Goal: Transaction & Acquisition: Subscribe to service/newsletter

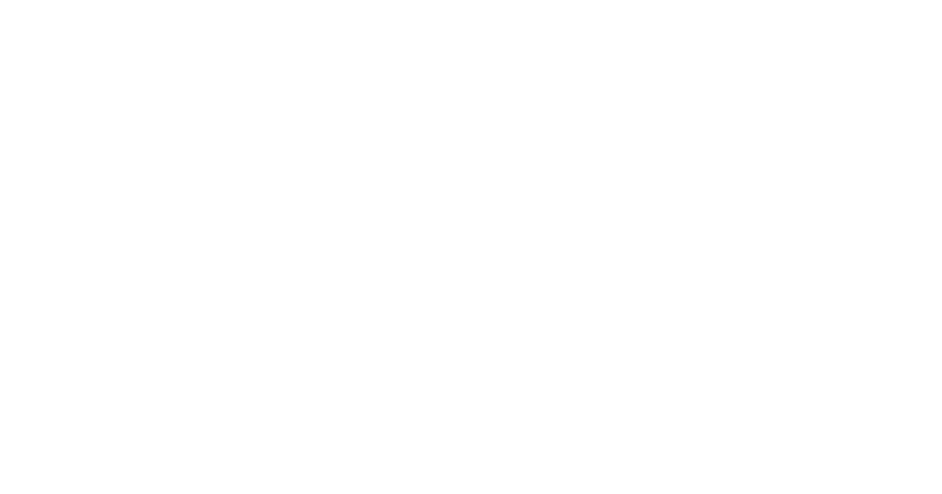
click at [613, 99] on div at bounding box center [471, 247] width 942 height 494
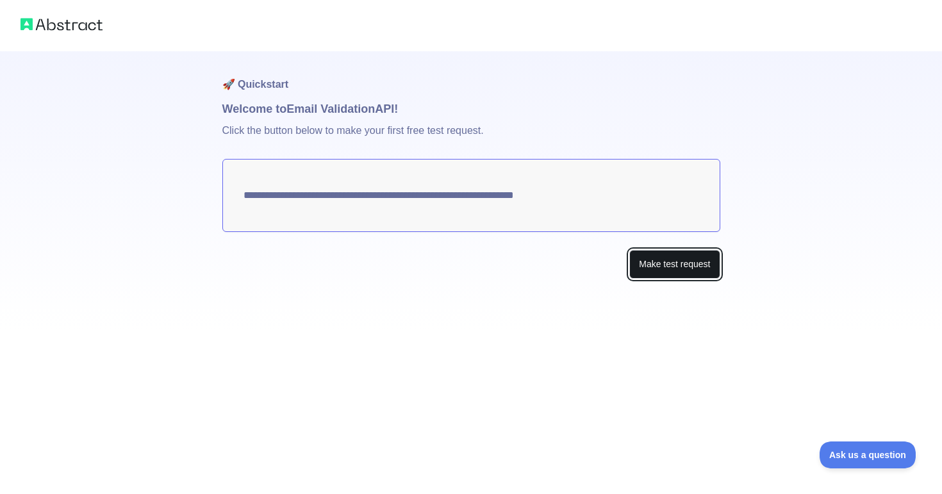
click at [656, 259] on button "Make test request" at bounding box center [675, 264] width 90 height 29
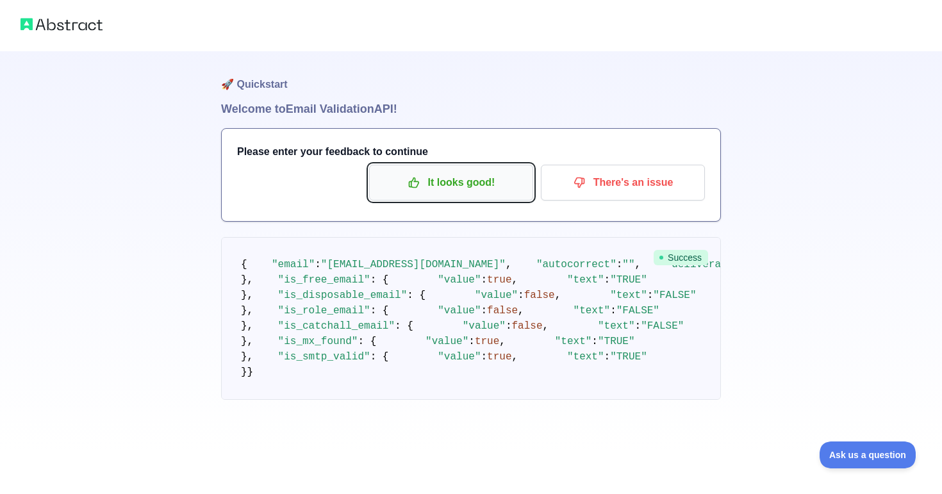
click at [426, 183] on p "It looks good!" at bounding box center [451, 183] width 145 height 22
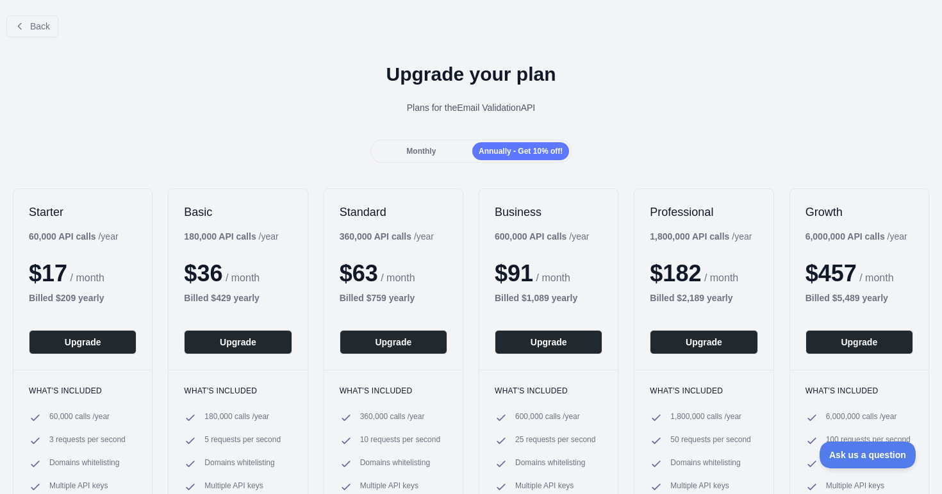
click at [399, 49] on div "Upgrade your plan Plans for the Email Validation API" at bounding box center [471, 93] width 942 height 92
click at [431, 154] on span "Monthly" at bounding box center [420, 151] width 29 height 9
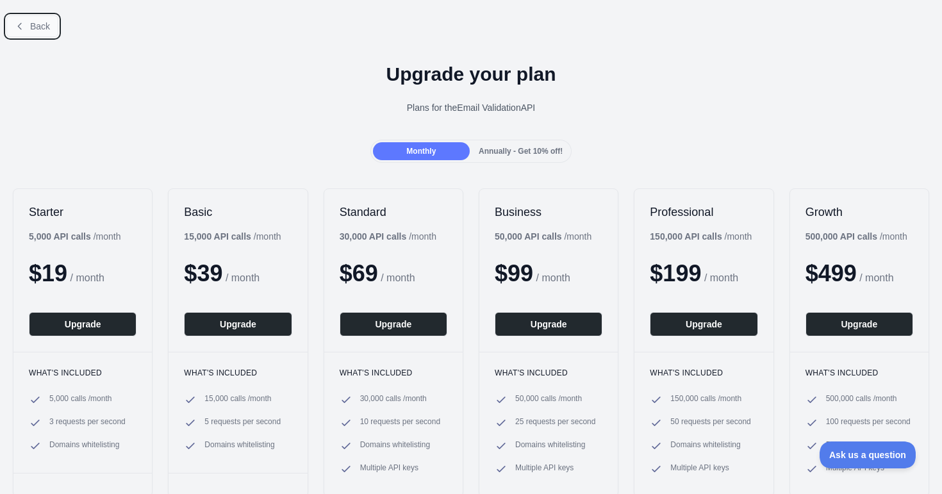
click at [29, 29] on button "Back" at bounding box center [32, 26] width 52 height 22
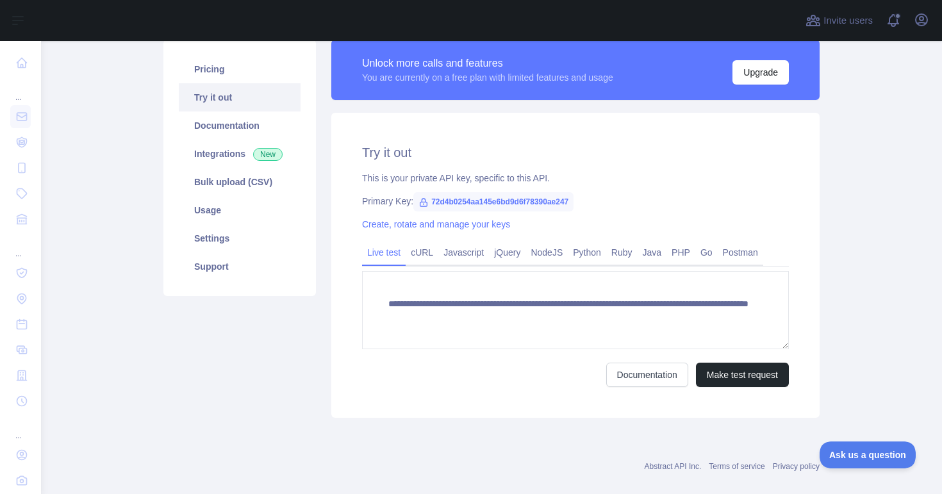
scroll to position [103, 0]
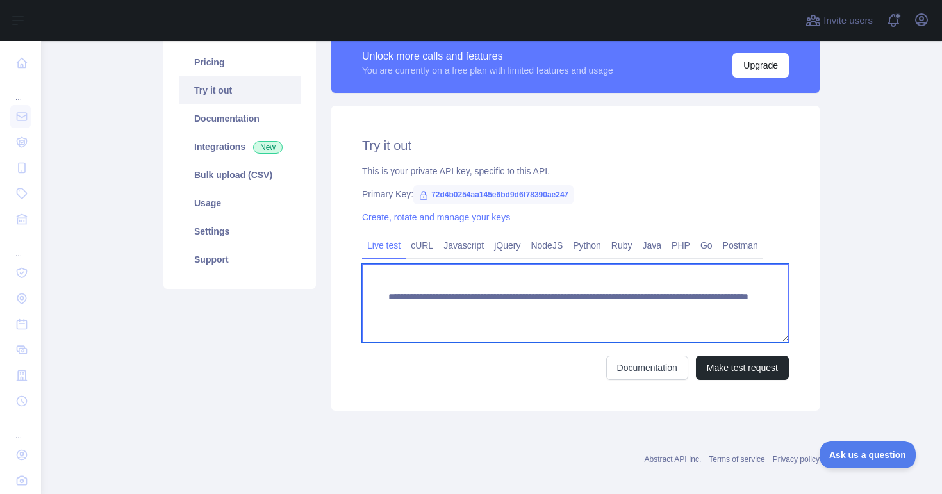
drag, startPoint x: 627, startPoint y: 312, endPoint x: 753, endPoint y: 313, distance: 125.7
click at [753, 313] on textarea "**********" at bounding box center [575, 303] width 427 height 78
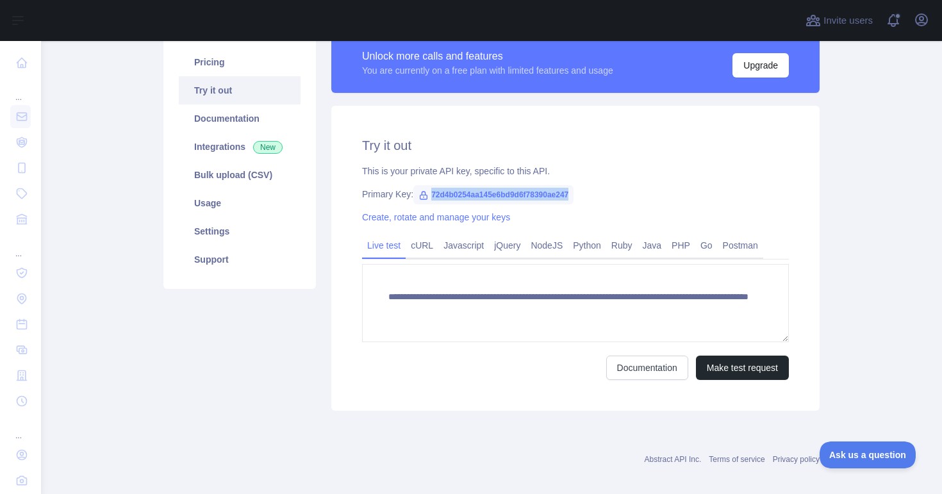
drag, startPoint x: 594, startPoint y: 194, endPoint x: 431, endPoint y: 199, distance: 162.9
click at [431, 199] on div "Primary Key: 72d4b0254aa145e6bd9d6f78390ae247" at bounding box center [575, 194] width 427 height 13
copy span "72d4b0254aa145e6bd9d6f78390ae247"
click at [289, 379] on div "Pricing Try it out Documentation Integrations New Bulk upload (CSV) Usage Setti…" at bounding box center [240, 222] width 168 height 378
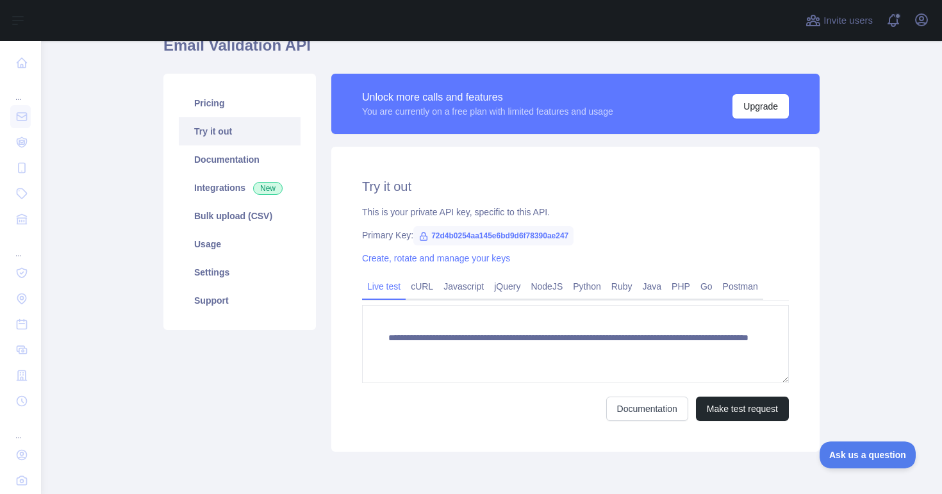
scroll to position [50, 0]
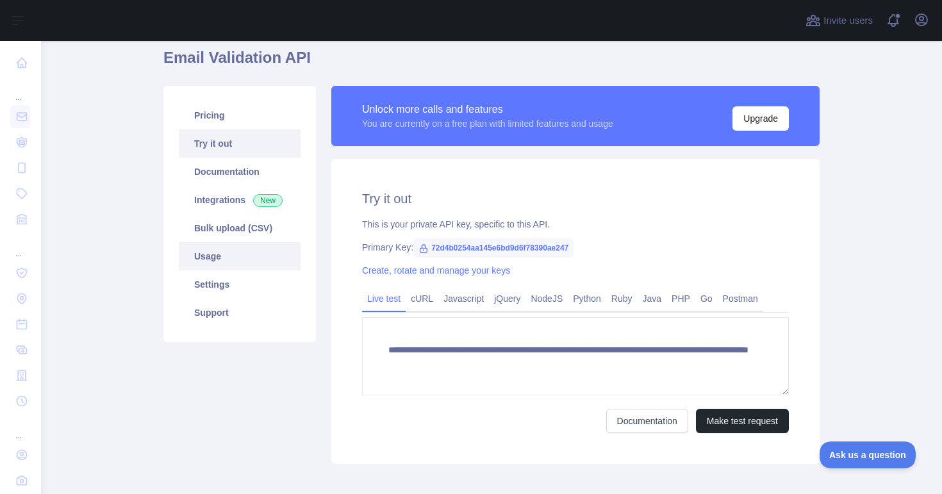
click at [227, 265] on link "Usage" at bounding box center [240, 256] width 122 height 28
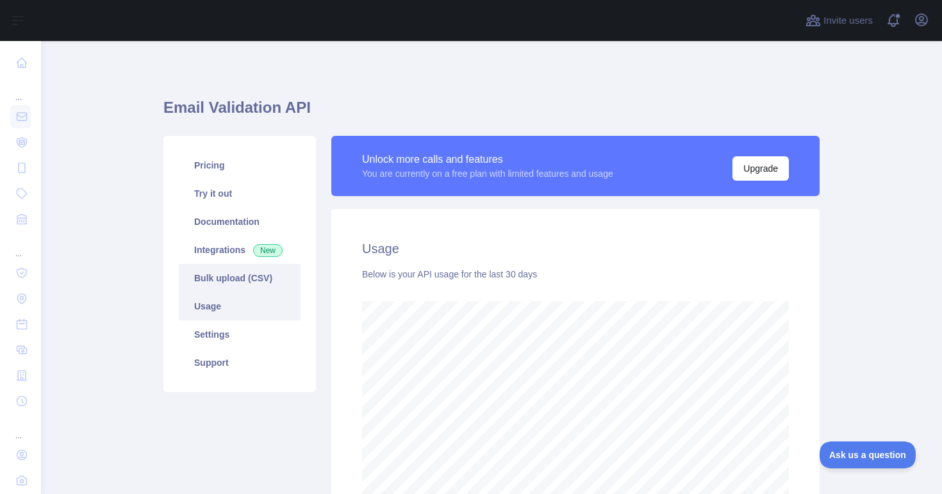
click at [244, 274] on link "Bulk upload (CSV)" at bounding box center [240, 278] width 122 height 28
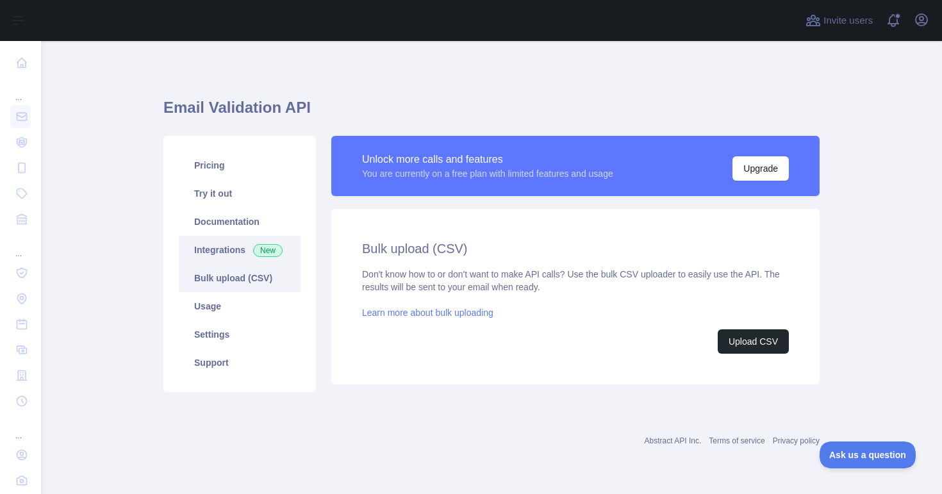
click at [244, 251] on link "Integrations New" at bounding box center [240, 250] width 122 height 28
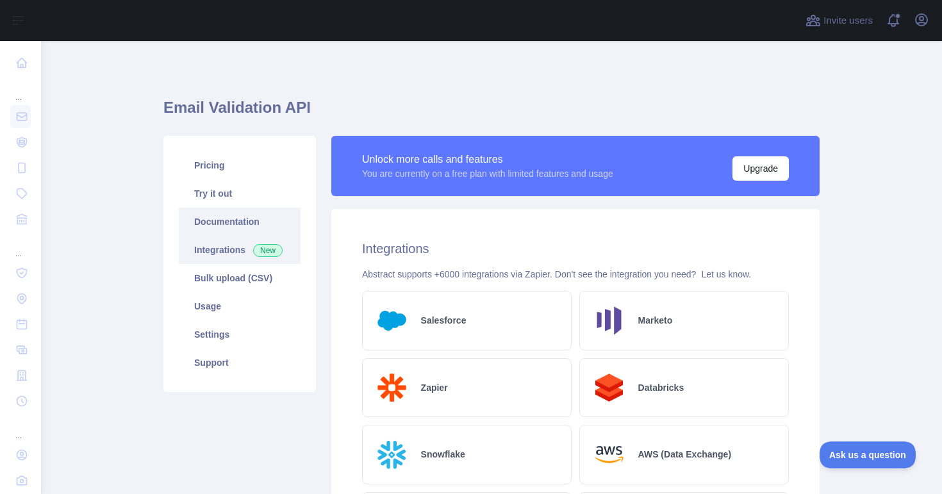
click at [238, 225] on link "Documentation" at bounding box center [240, 222] width 122 height 28
